Goal: Transaction & Acquisition: Download file/media

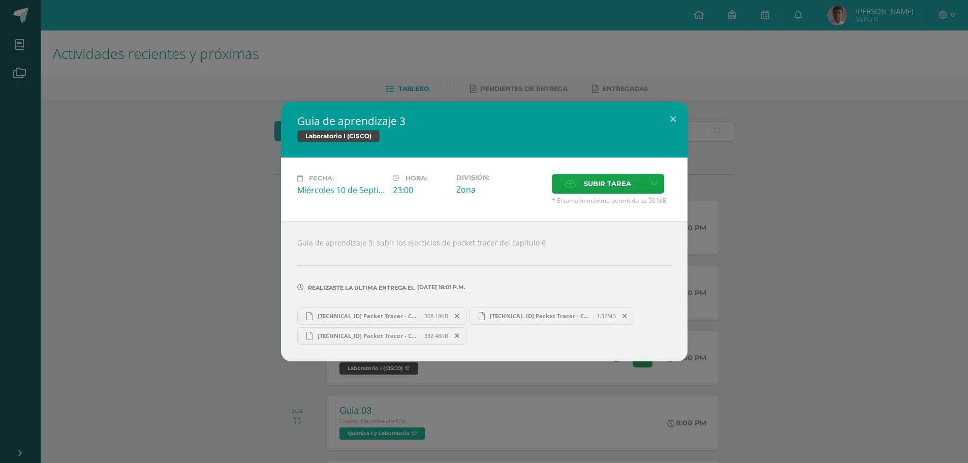
scroll to position [203, 0]
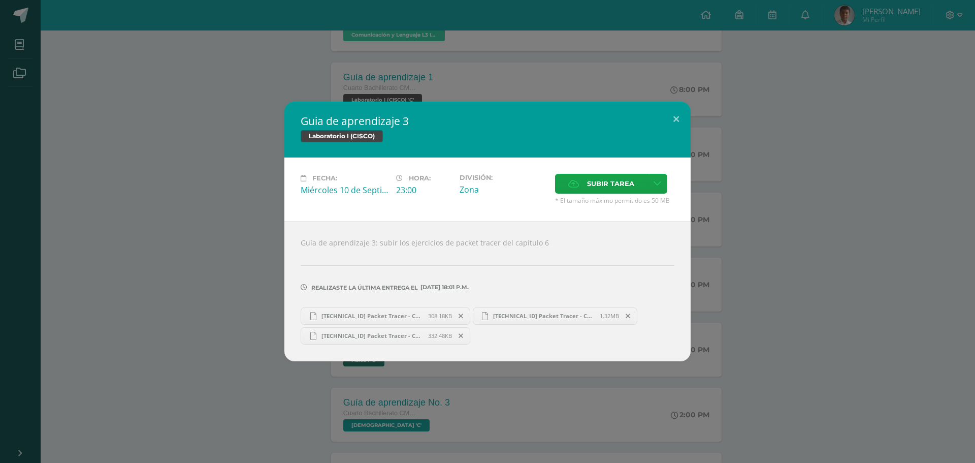
click at [196, 184] on div "Guia de aprendizaje 3 Laboratorio I (CISCO) Fecha: [DATE] Hora: 23:00 División:…" at bounding box center [487, 231] width 967 height 259
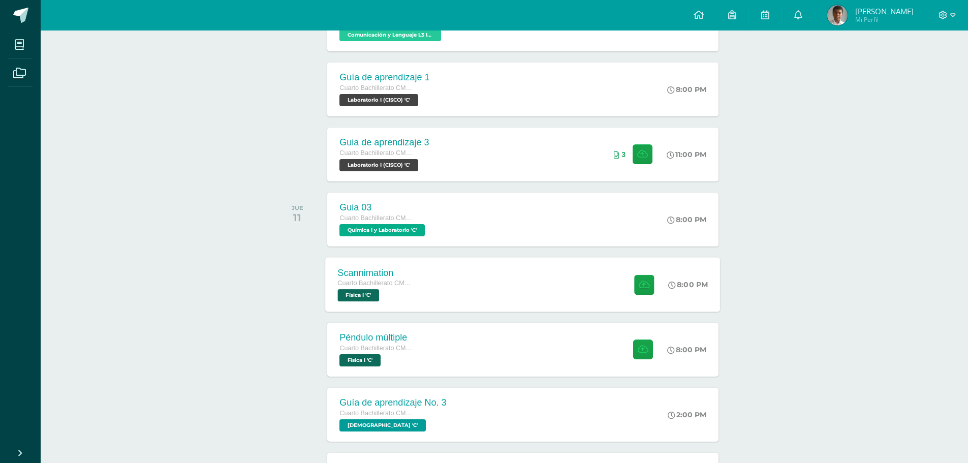
click at [368, 286] on span "Cuarto Bachillerato CMP Bachillerato en CCLL con Orientación en Computación" at bounding box center [376, 282] width 77 height 7
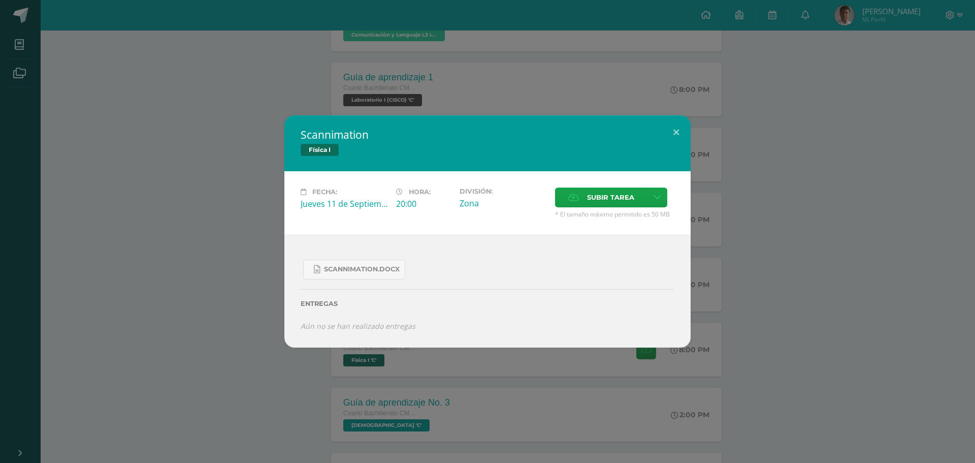
click at [127, 244] on div "Scannimation Física I Fecha: [DATE] Hora: 20:00 División: Zona Cancelar" at bounding box center [487, 231] width 967 height 232
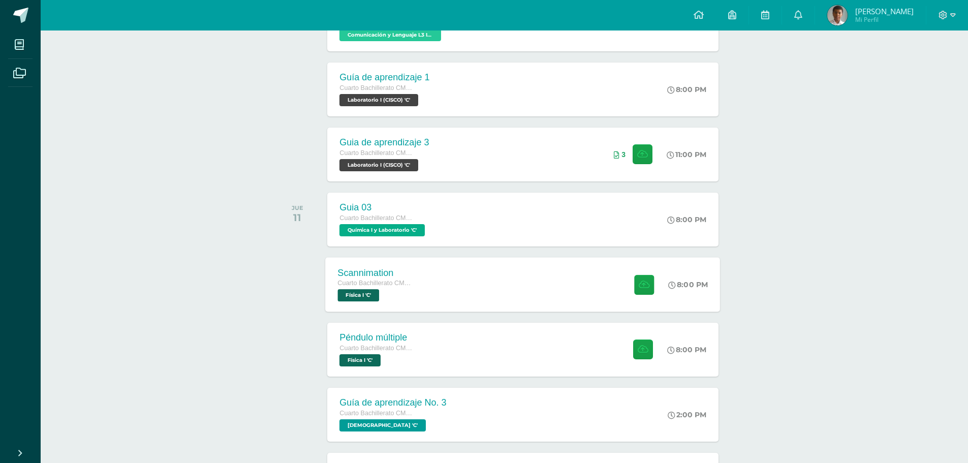
click at [471, 280] on div "Scannimation Cuarto Bachillerato CMP Bachillerato en CCLL con Orientación en Co…" at bounding box center [523, 284] width 395 height 54
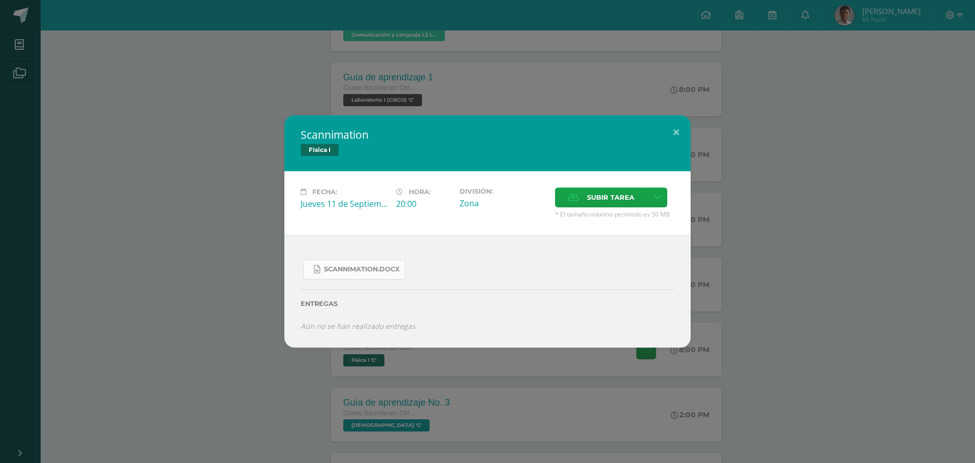
click at [364, 267] on span "Scannimation.docx" at bounding box center [362, 269] width 76 height 8
click at [832, 98] on div "Scannimation Física I Fecha: [DATE] Hora: 20:00 División: Zona Cancelar" at bounding box center [487, 231] width 975 height 463
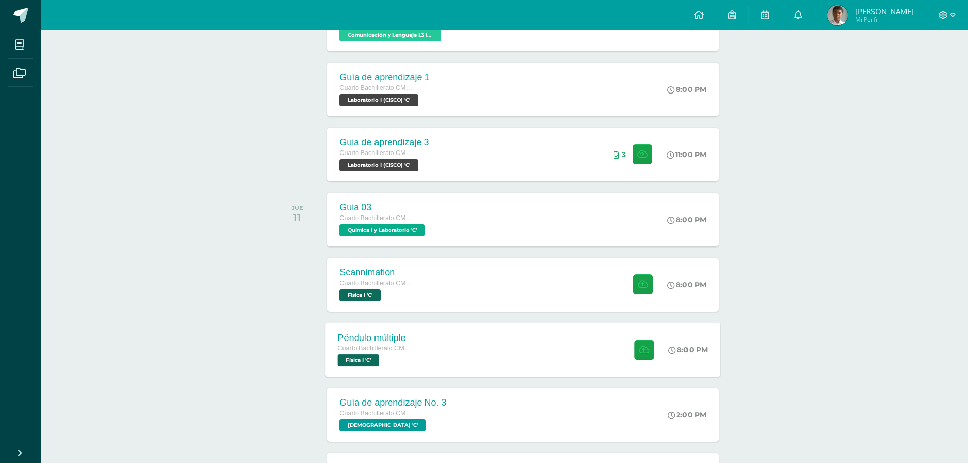
click at [414, 358] on div "Cuarto Bachillerato CMP Bachillerato en CCLL con Orientación en Computación Fís…" at bounding box center [376, 354] width 77 height 23
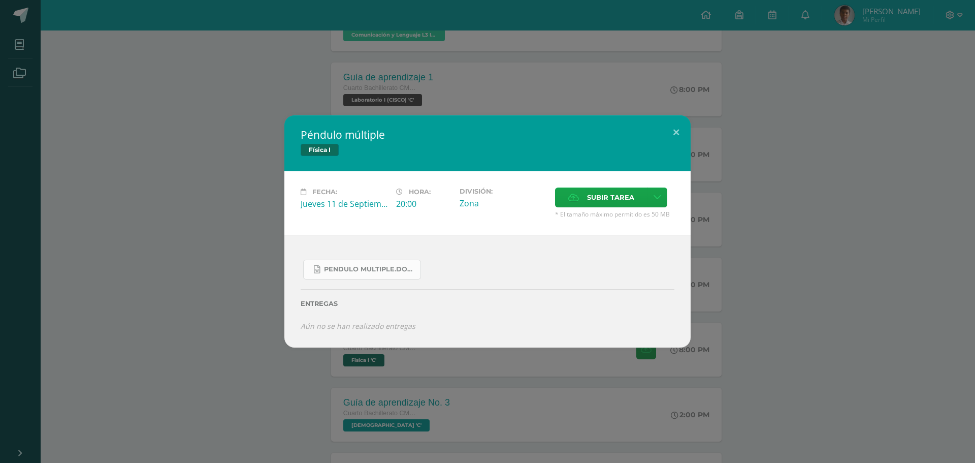
click at [362, 270] on span "Pendulo multiple.docx" at bounding box center [369, 269] width 91 height 8
click at [855, 76] on div "Péndulo múltiple Física I Fecha: [DATE] Hora: 20:00 División: Zona" at bounding box center [487, 231] width 975 height 463
